Goal: Information Seeking & Learning: Learn about a topic

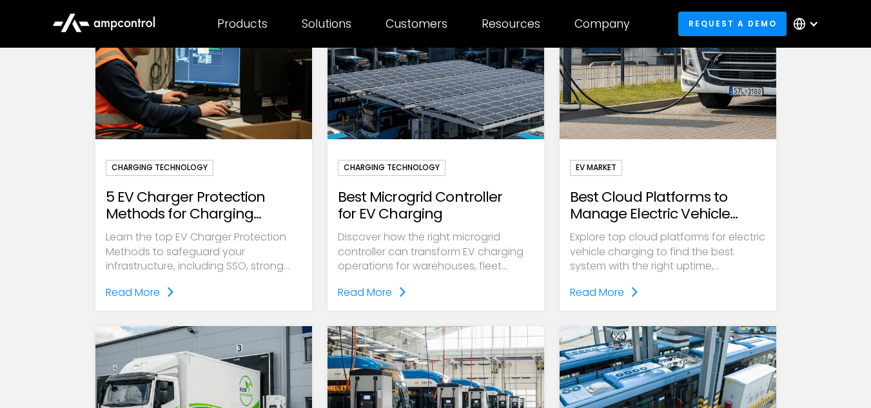
scroll to position [451, 0]
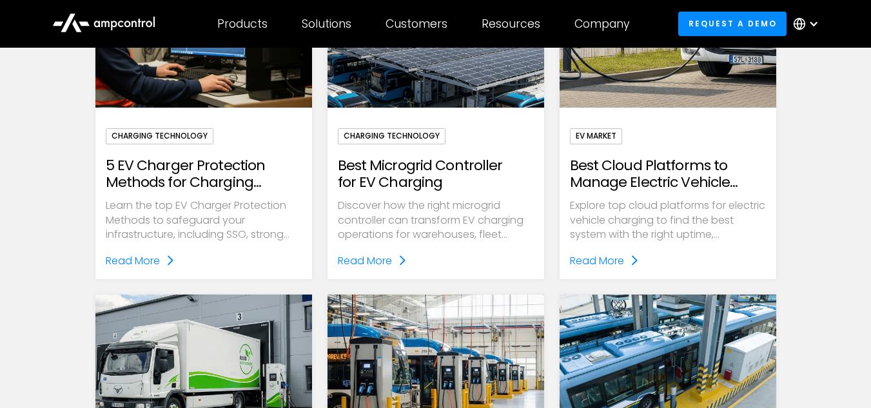
drag, startPoint x: 215, startPoint y: 181, endPoint x: 184, endPoint y: 165, distance: 34.3
drag, startPoint x: 184, startPoint y: 165, endPoint x: 168, endPoint y: 167, distance: 16.2
click at [168, 167] on h2 "5 EV Charger Protection Methods for Charging Infrastructure" at bounding box center [204, 174] width 196 height 34
click at [209, 170] on h2 "5 EV Charger Protection Methods for Charging Infrastructure" at bounding box center [204, 174] width 196 height 34
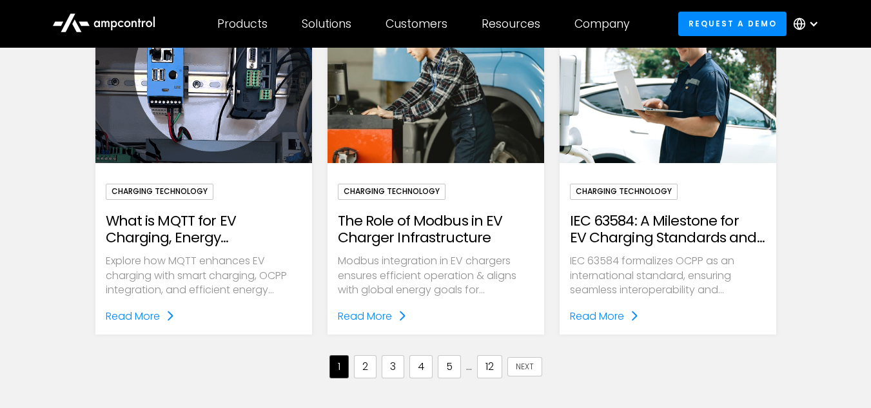
scroll to position [1418, 0]
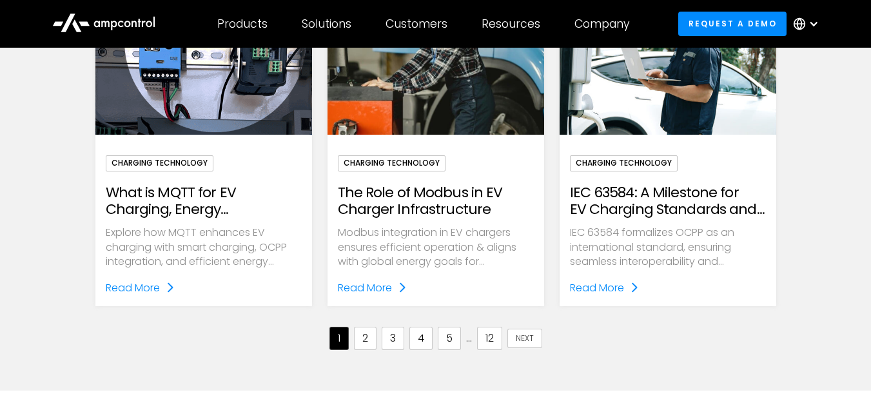
drag, startPoint x: 258, startPoint y: 205, endPoint x: 220, endPoint y: 222, distance: 41.6
drag, startPoint x: 220, startPoint y: 222, endPoint x: 155, endPoint y: 288, distance: 93.0
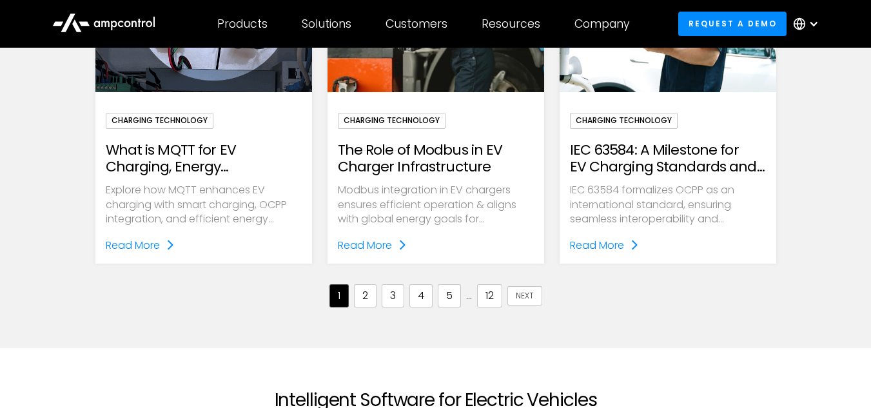
scroll to position [1482, 0]
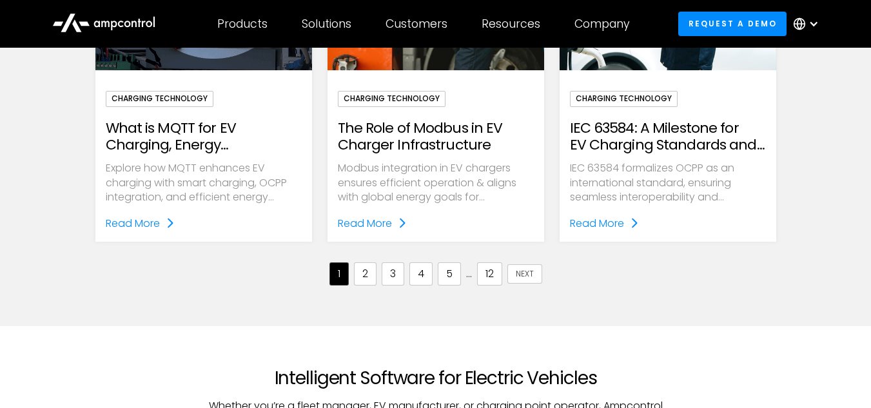
click at [369, 278] on link "2" at bounding box center [365, 273] width 23 height 23
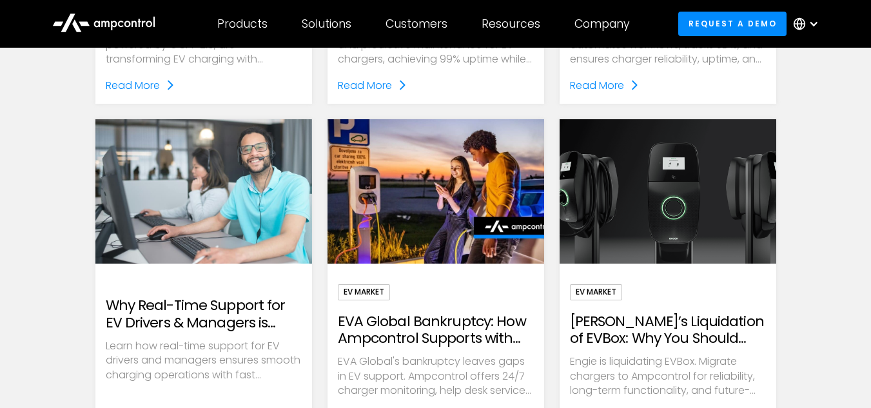
scroll to position [1353, 0]
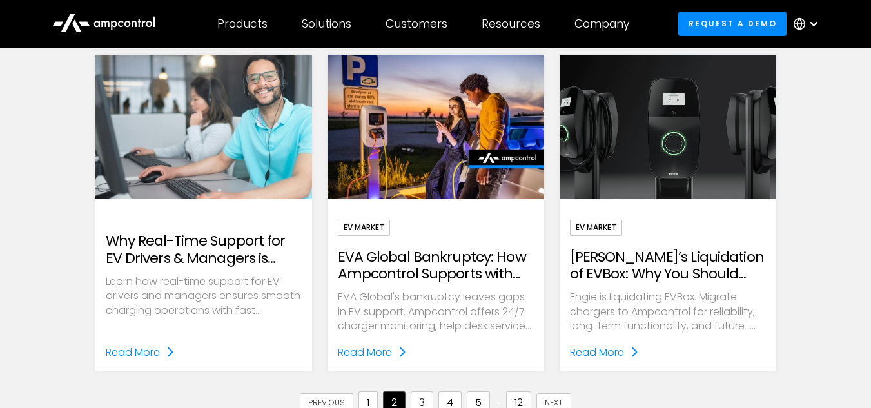
drag, startPoint x: 239, startPoint y: 245, endPoint x: 193, endPoint y: 255, distance: 46.8
drag, startPoint x: 193, startPoint y: 255, endPoint x: 162, endPoint y: 266, distance: 33.6
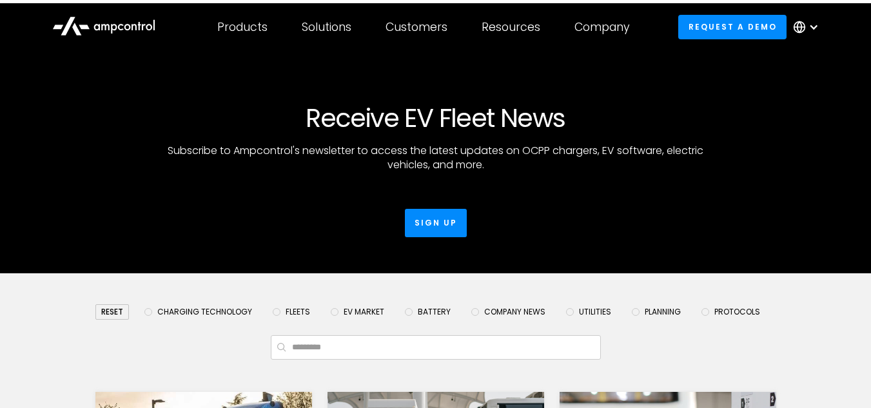
scroll to position [0, 0]
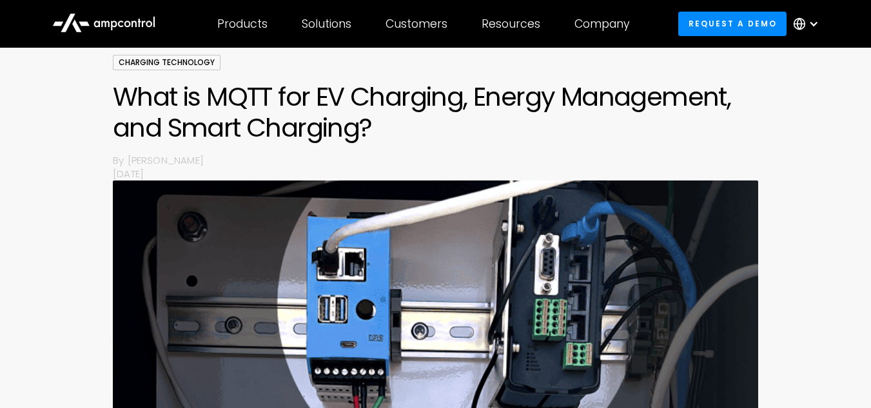
scroll to position [64, 0]
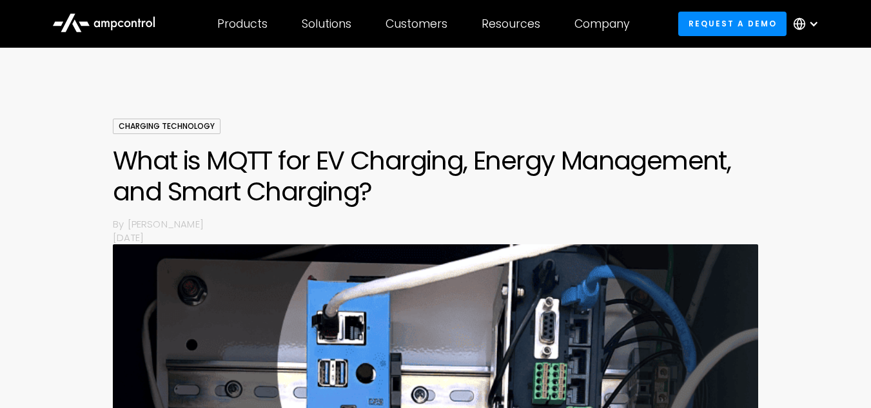
drag, startPoint x: 460, startPoint y: 251, endPoint x: 440, endPoint y: 233, distance: 27.4
drag, startPoint x: 440, startPoint y: 233, endPoint x: 378, endPoint y: 173, distance: 86.1
click at [378, 173] on h1 "What is MQTT for EV Charging, Energy Management, and Smart Charging?" at bounding box center [435, 176] width 645 height 62
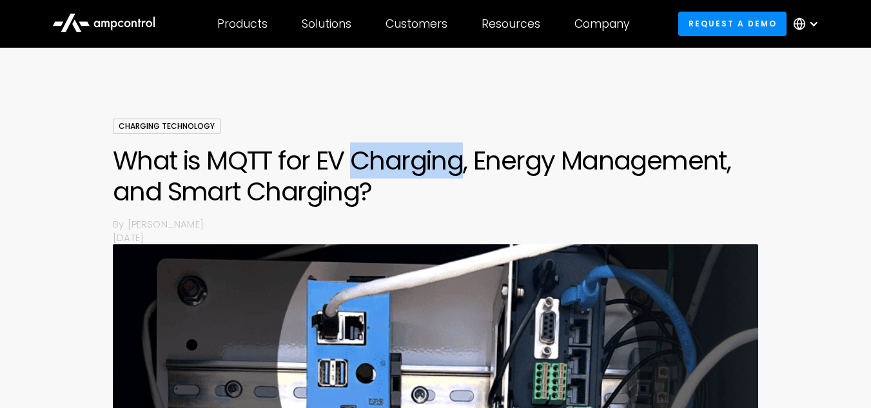
click at [378, 173] on h1 "What is MQTT for EV Charging, Energy Management, and Smart Charging?" at bounding box center [435, 176] width 645 height 62
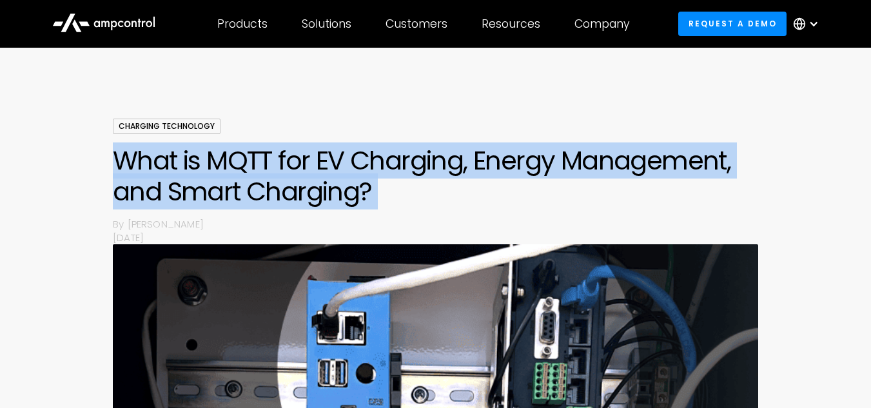
click at [378, 173] on h1 "What is MQTT for EV Charging, Energy Management, and Smart Charging?" at bounding box center [435, 176] width 645 height 62
copy h1 "What is MQTT for EV Charging, Energy Management, and Smart Charging?"
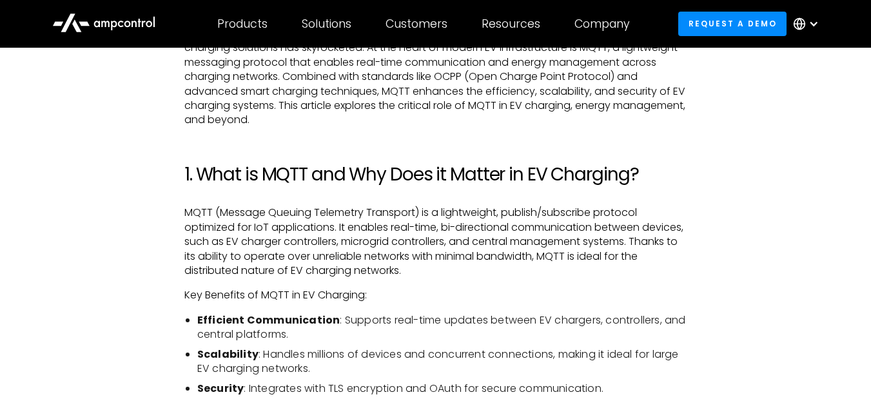
scroll to position [721, 0]
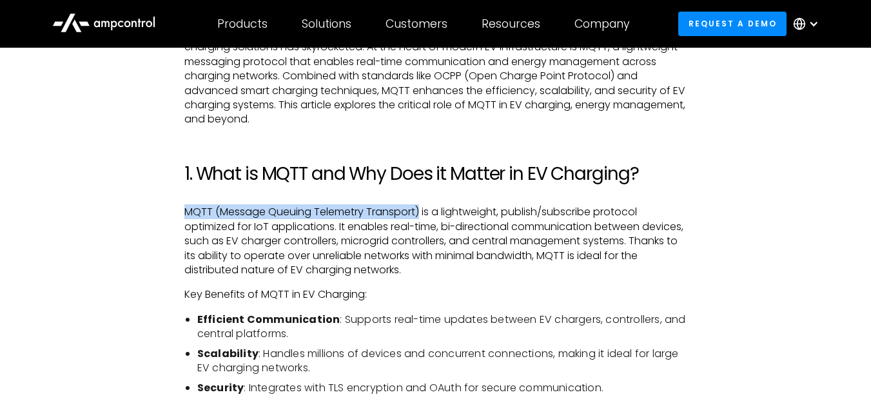
drag, startPoint x: 421, startPoint y: 211, endPoint x: 155, endPoint y: 213, distance: 266.8
copy p "MQTT (Message Queuing Telemetry Transport)"
click at [412, 209] on p "MQTT (Message Queuing Telemetry Transport) is a lightweight, publish/subscribe …" at bounding box center [435, 241] width 502 height 72
drag, startPoint x: 418, startPoint y: 211, endPoint x: 362, endPoint y: 211, distance: 56.1
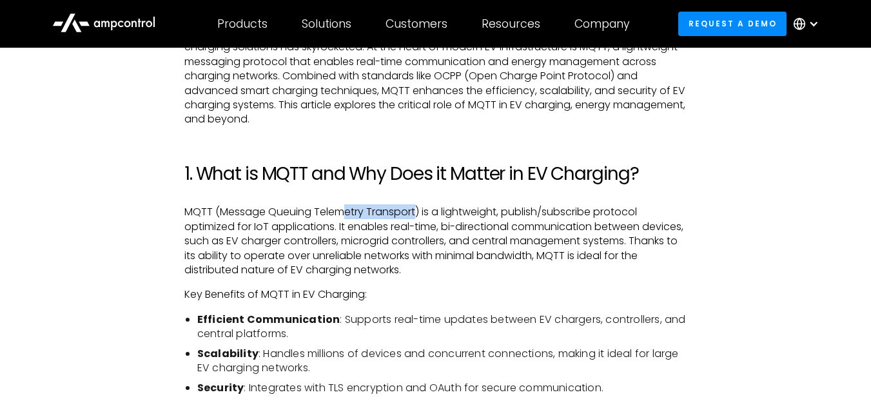
click at [344, 211] on p "MQTT (Message Queuing Telemetry Transport) is a lightweight, publish/subscribe …" at bounding box center [435, 241] width 502 height 72
drag, startPoint x: 354, startPoint y: 218, endPoint x: 217, endPoint y: 205, distance: 137.9
click at [217, 205] on p "MQTT (Message Queuing Telemetry Transport) is a lightweight, publish/subscribe …" at bounding box center [435, 241] width 502 height 72
click at [217, 211] on p "MQTT (Message Queuing Telemetry Transport) is a lightweight, publish/subscribe …" at bounding box center [435, 241] width 502 height 72
copy p "(Message Queuing Telemetry Transport)"
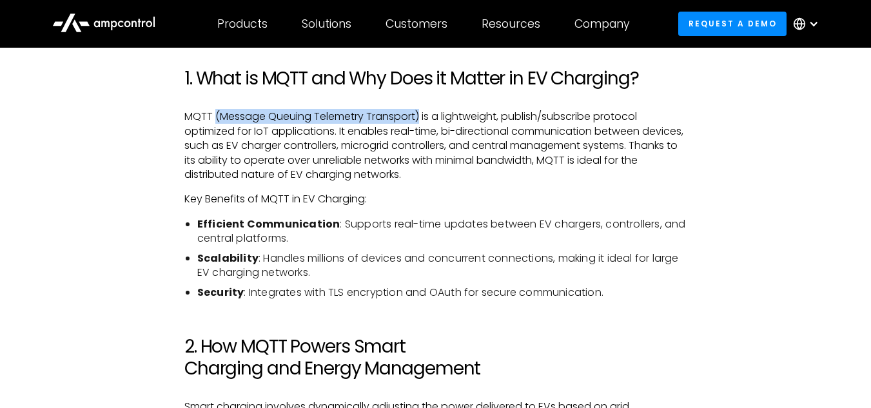
scroll to position [850, 0]
